Goal: Entertainment & Leisure: Consume media (video, audio)

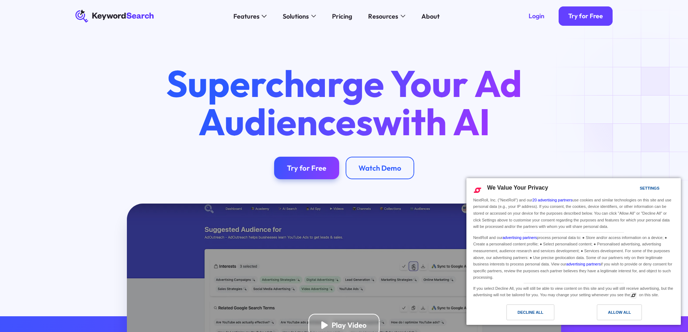
scroll to position [130, 0]
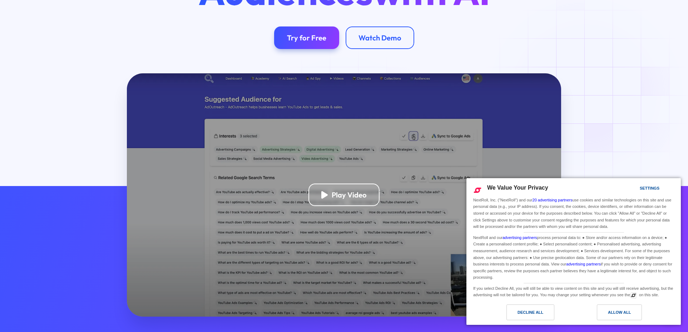
drag, startPoint x: 586, startPoint y: 95, endPoint x: 432, endPoint y: 32, distance: 165.8
click at [570, 89] on div "Play Video" at bounding box center [344, 194] width 563 height 243
